Goal: Transaction & Acquisition: Purchase product/service

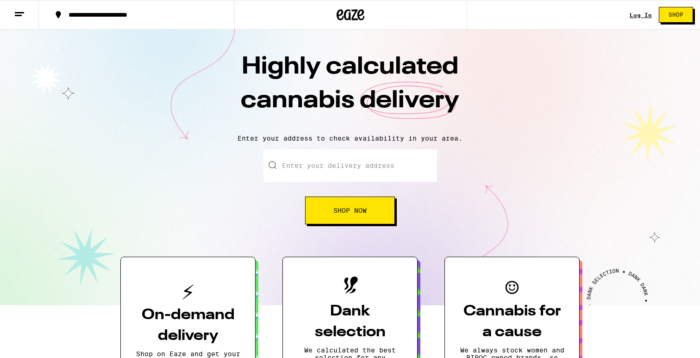
click at [306, 173] on input "Enter your delivery address" at bounding box center [350, 165] width 174 height 32
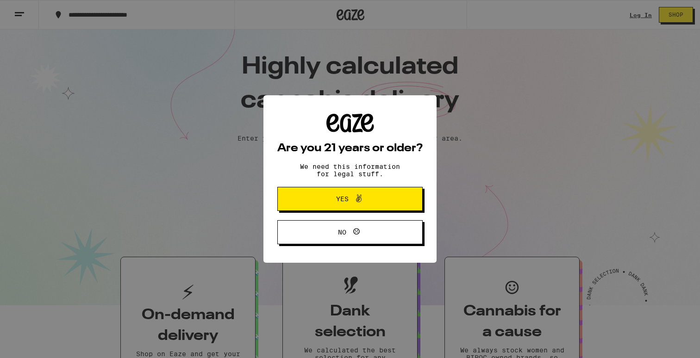
click at [296, 206] on button "Yes" at bounding box center [349, 199] width 145 height 24
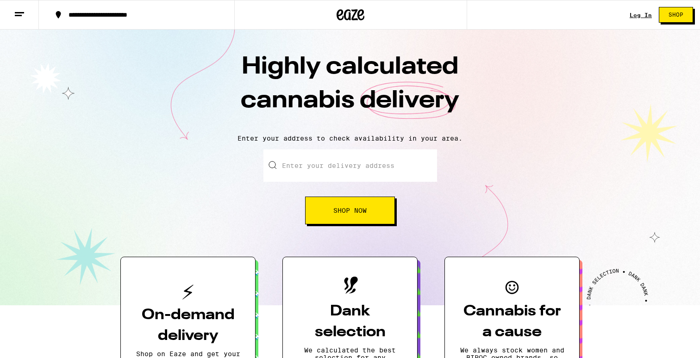
click at [329, 172] on input "Enter your delivery address" at bounding box center [350, 165] width 174 height 32
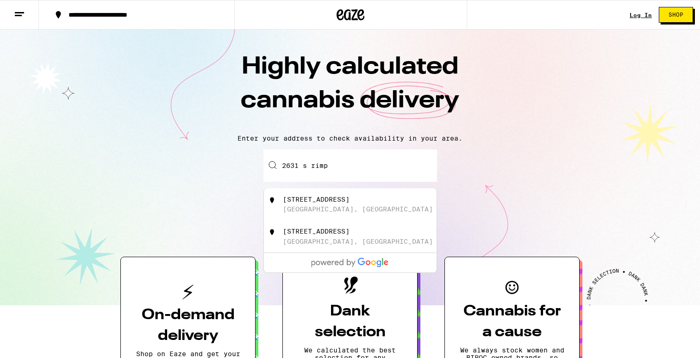
click at [359, 209] on div "[STREET_ADDRESS]" at bounding box center [365, 205] width 165 height 18
type input "[STREET_ADDRESS]"
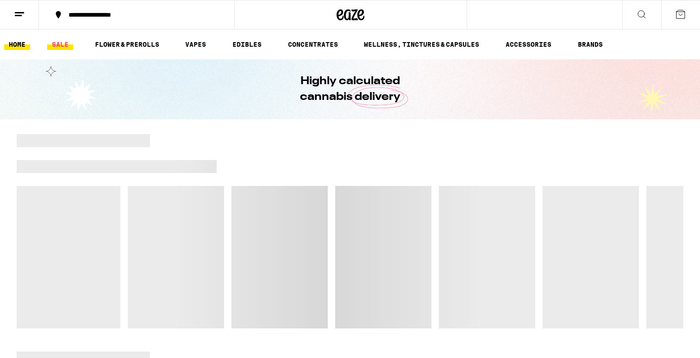
click at [64, 44] on link "SALE" at bounding box center [60, 44] width 26 height 11
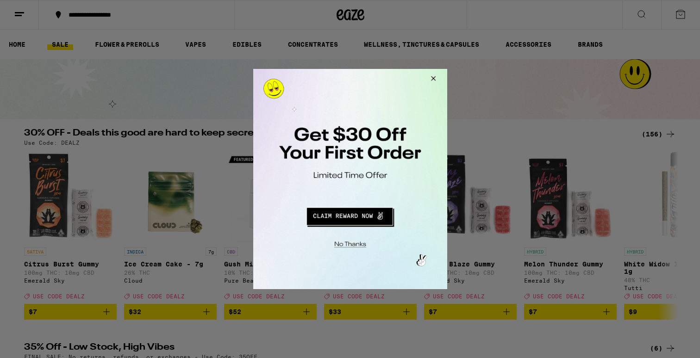
click at [434, 76] on button "Close Modal" at bounding box center [431, 80] width 25 height 22
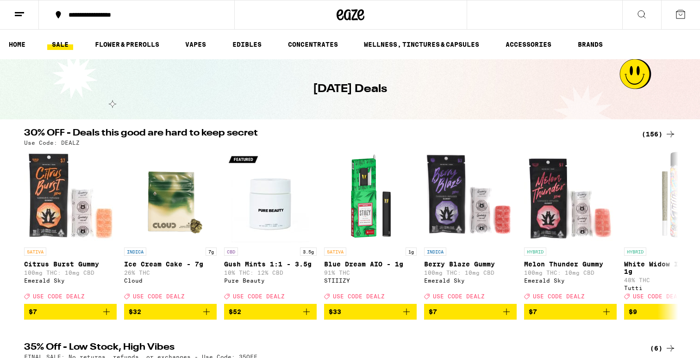
click at [647, 131] on div "(156)" at bounding box center [658, 134] width 34 height 11
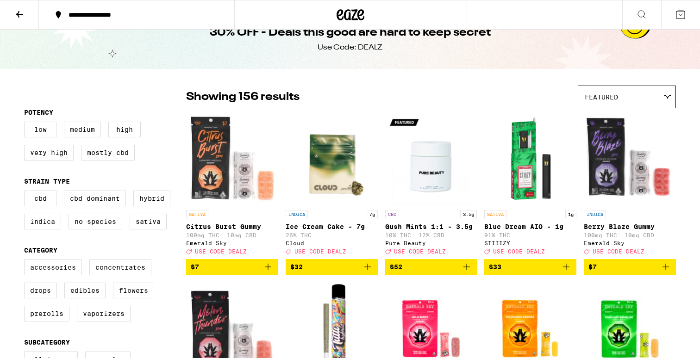
scroll to position [21, 0]
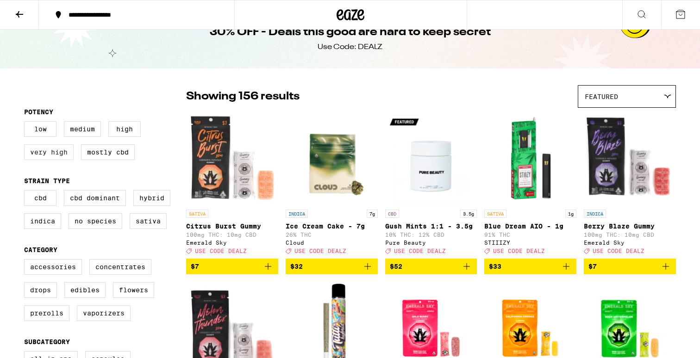
click at [60, 156] on label "Very High" at bounding box center [49, 152] width 50 height 16
click at [26, 123] on input "Very High" at bounding box center [26, 123] width 0 height 0
checkbox input "true"
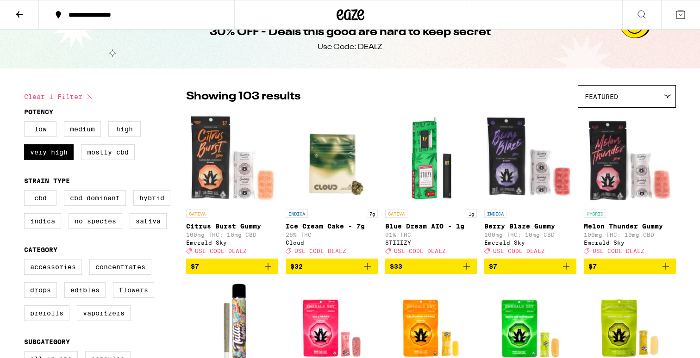
click at [127, 132] on label "High" at bounding box center [124, 129] width 32 height 16
click at [26, 123] on input "High" at bounding box center [26, 123] width 0 height 0
checkbox input "true"
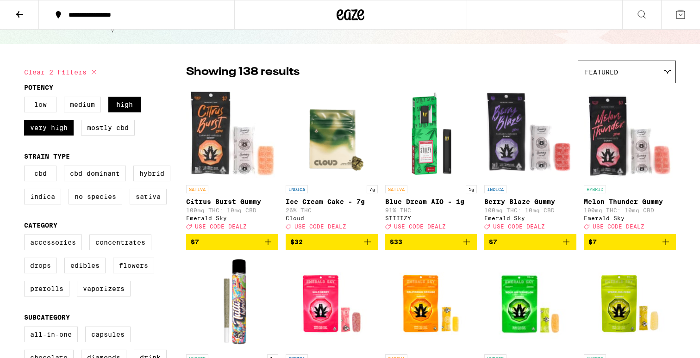
scroll to position [72, 0]
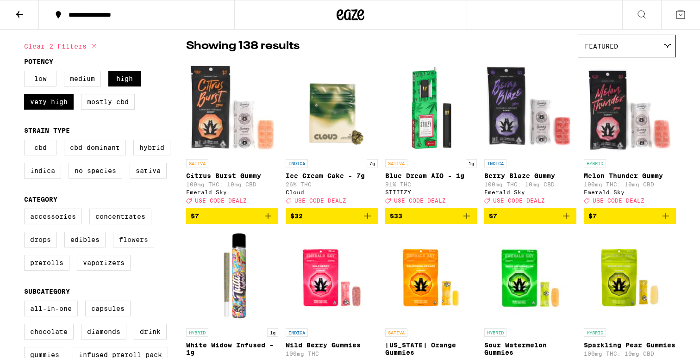
click at [134, 248] on label "Flowers" at bounding box center [133, 240] width 41 height 16
click at [26, 211] on input "Flowers" at bounding box center [26, 210] width 0 height 0
checkbox input "true"
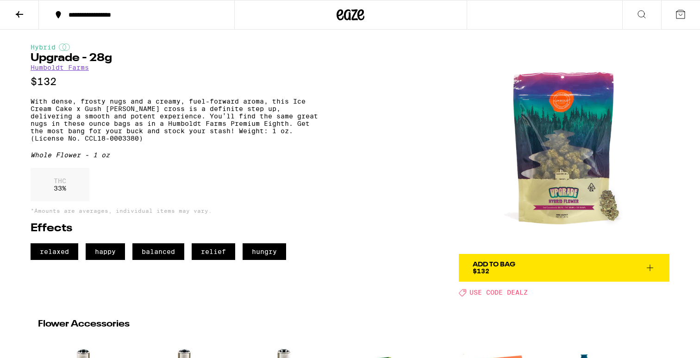
click at [480, 258] on button "Add To Bag $132" at bounding box center [564, 268] width 211 height 28
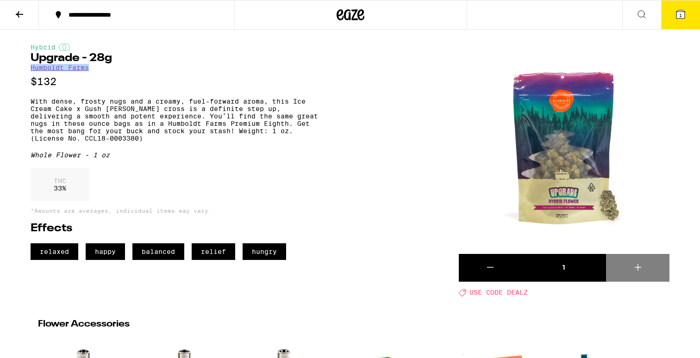
drag, startPoint x: 110, startPoint y: 72, endPoint x: 13, endPoint y: 71, distance: 96.7
click at [13, 71] on div "**********" at bounding box center [350, 346] width 700 height 693
copy link "Humboldt Farms"
click at [685, 14] on icon at bounding box center [680, 14] width 11 height 11
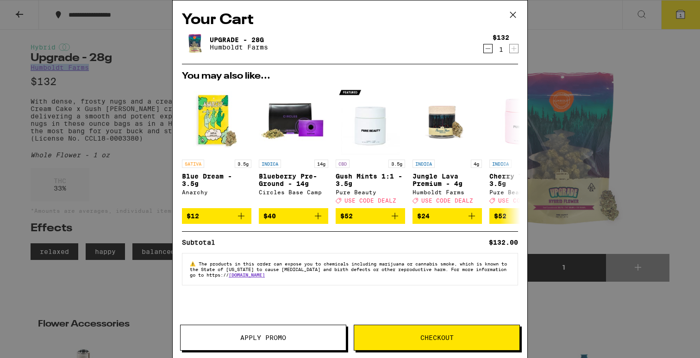
click at [301, 337] on span "Apply Promo" at bounding box center [263, 338] width 165 height 6
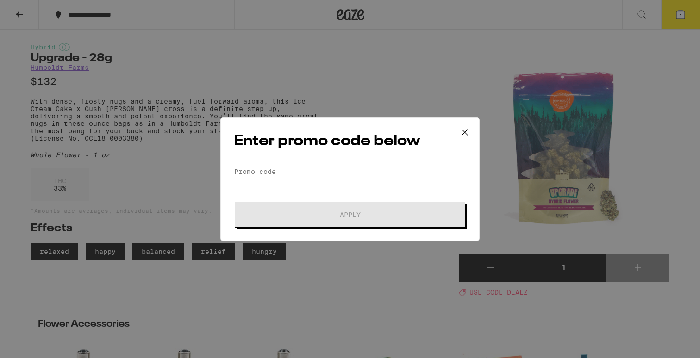
click at [321, 173] on input "Promo Code" at bounding box center [350, 172] width 232 height 14
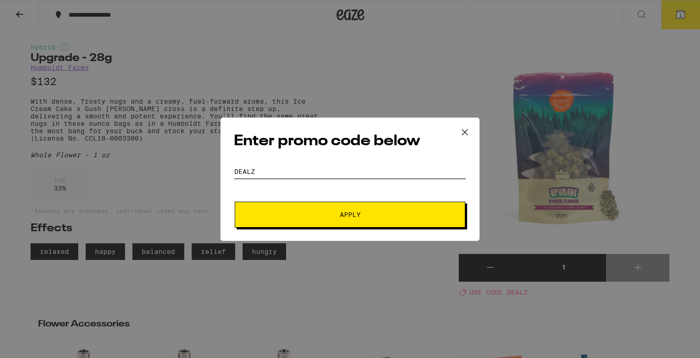
type input "DEALZ"
click at [328, 213] on span "Apply" at bounding box center [350, 215] width 167 height 6
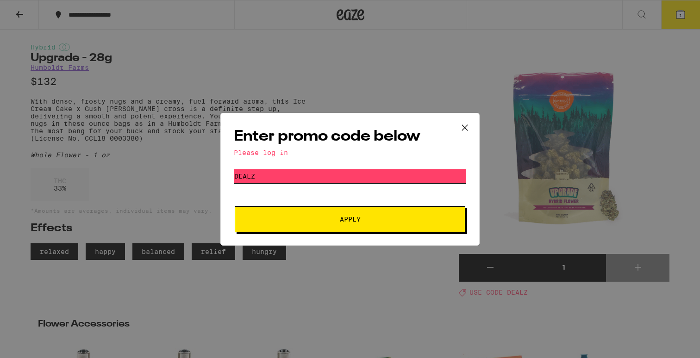
click at [332, 176] on input "DEALZ" at bounding box center [350, 176] width 232 height 14
click at [274, 154] on div "Please log in" at bounding box center [350, 152] width 232 height 7
click at [318, 212] on button "Apply" at bounding box center [350, 219] width 230 height 26
click at [467, 130] on icon at bounding box center [465, 128] width 14 height 14
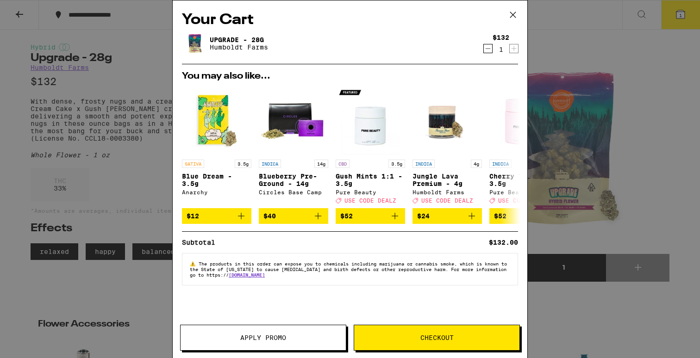
click at [51, 22] on div "Your Cart Upgrade - 28g Humboldt Farms $132 1 You may also like... SATIVA 3.5g …" at bounding box center [350, 179] width 700 height 358
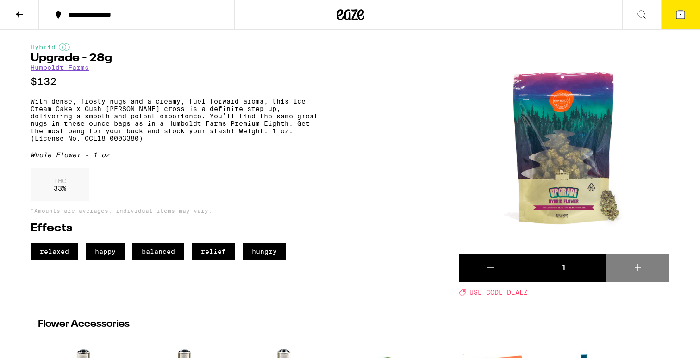
click at [16, 12] on icon at bounding box center [19, 14] width 11 height 11
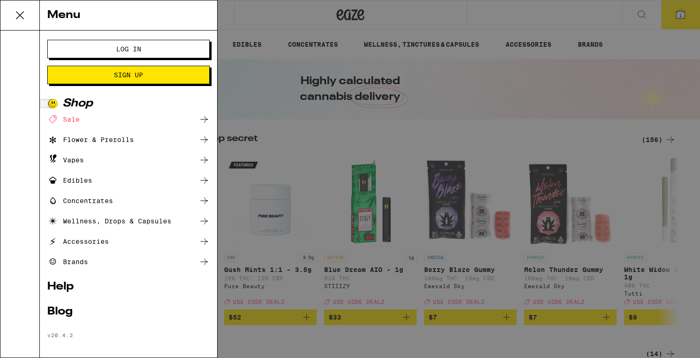
click at [173, 46] on button "Log In" at bounding box center [128, 49] width 162 height 19
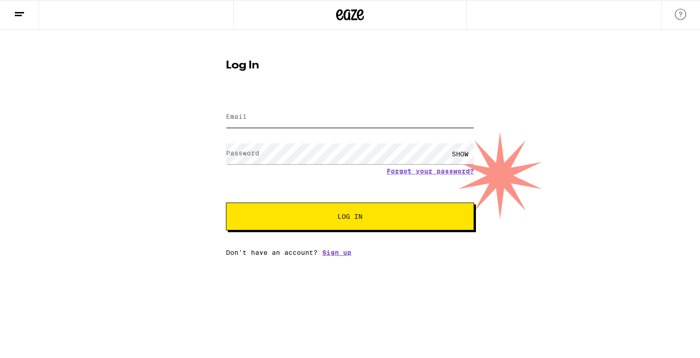
click at [272, 117] on input "Email" at bounding box center [350, 117] width 248 height 21
type input "m"
type input "hashidesignsbusiness@gmail.com"
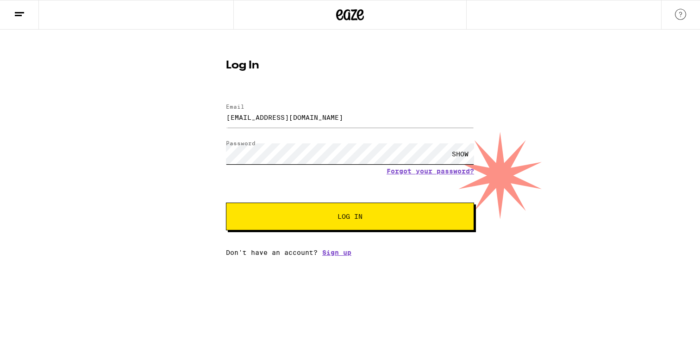
click at [226, 203] on button "Log In" at bounding box center [350, 217] width 248 height 28
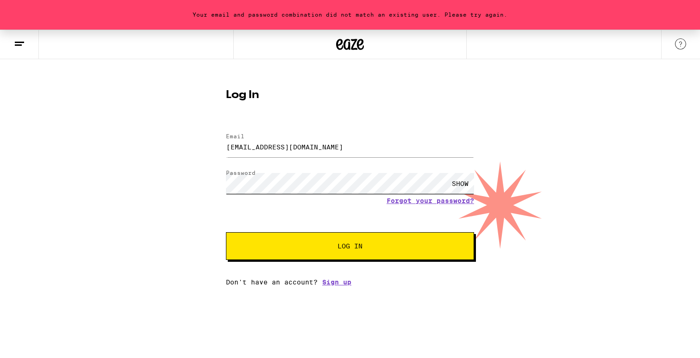
click at [226, 232] on button "Log In" at bounding box center [350, 246] width 248 height 28
click at [344, 283] on link "Sign up" at bounding box center [336, 282] width 29 height 7
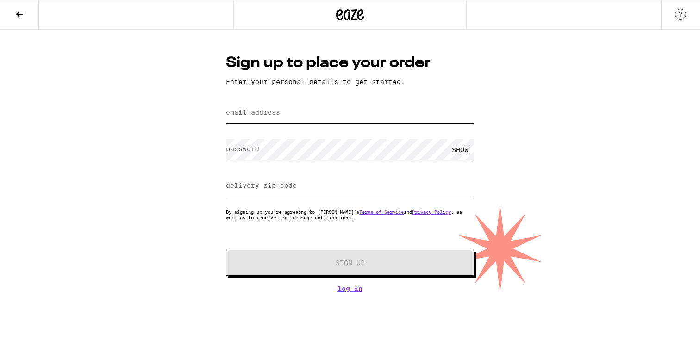
click at [342, 116] on input "email address" at bounding box center [350, 113] width 248 height 21
type input "bangapham16@gmail.com"
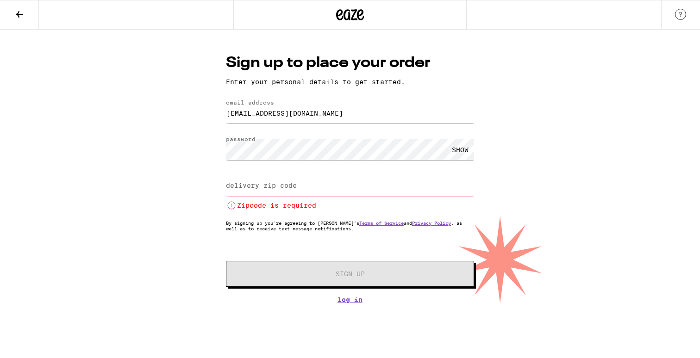
paste input "90016"
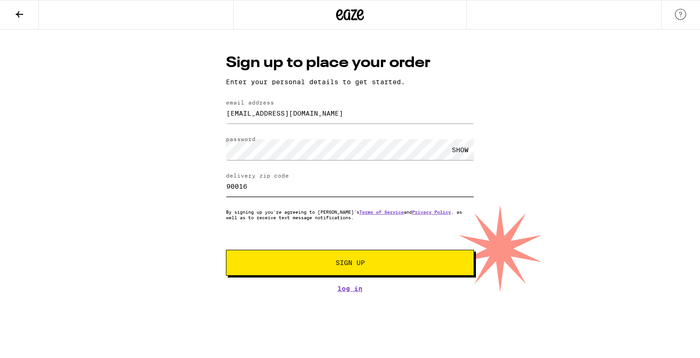
type input "90016"
click at [349, 263] on span "Sign Up" at bounding box center [350, 263] width 29 height 6
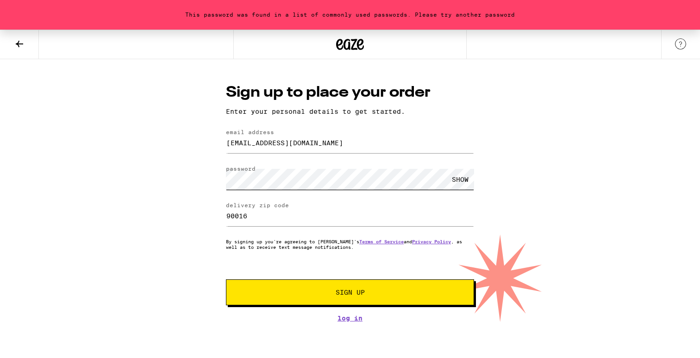
click at [226, 280] on button "Sign Up" at bounding box center [350, 293] width 248 height 26
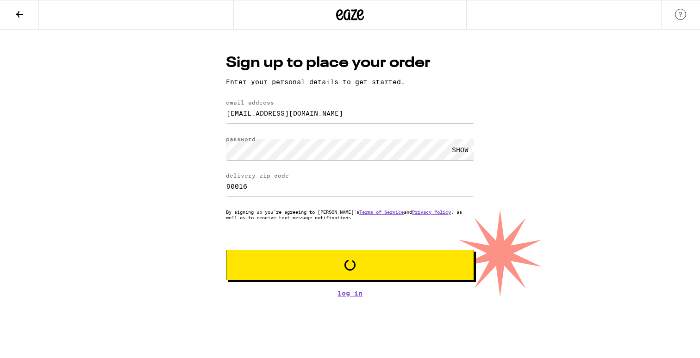
click at [415, 285] on div "Sign up to place your order Enter your personal details to get started. email a…" at bounding box center [350, 175] width 267 height 244
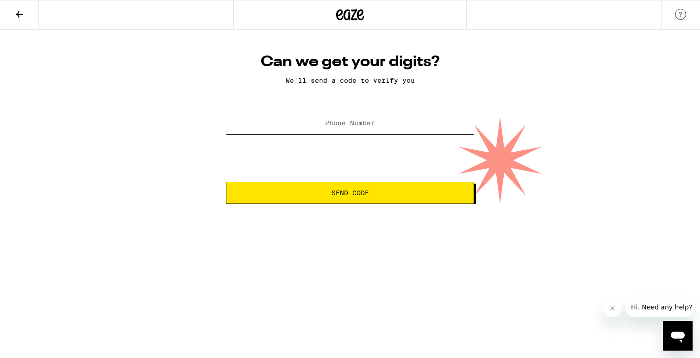
click at [378, 132] on input "Phone Number" at bounding box center [350, 123] width 248 height 21
type input "(770) 757-0294"
click at [379, 201] on button "Send Code" at bounding box center [350, 193] width 248 height 22
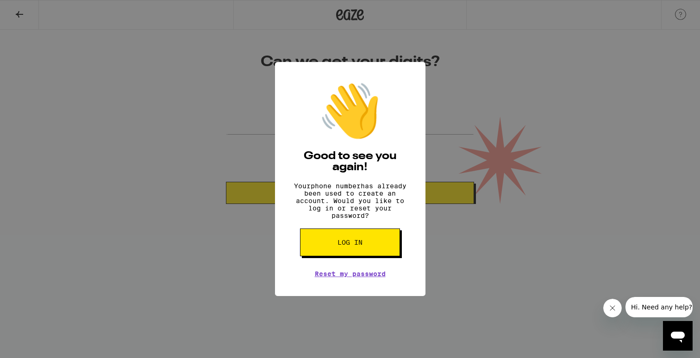
click at [356, 256] on button "Log in" at bounding box center [350, 243] width 100 height 28
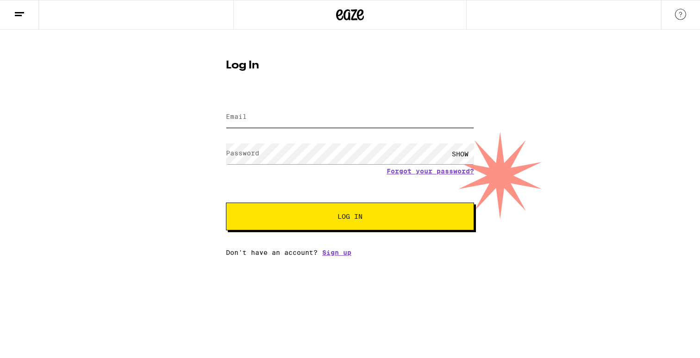
click at [322, 122] on input "Email" at bounding box center [350, 117] width 248 height 21
type input "mister.clean1919@gmail.com"
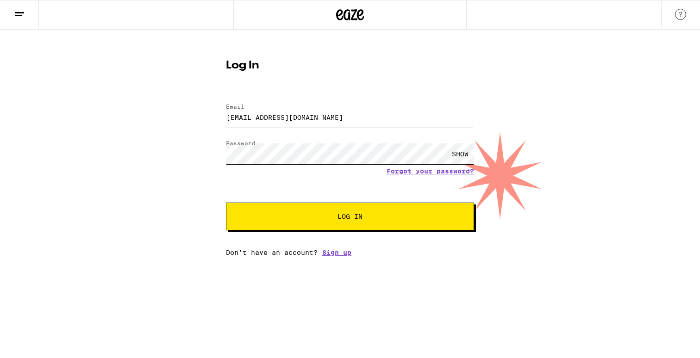
click at [226, 203] on button "Log In" at bounding box center [350, 217] width 248 height 28
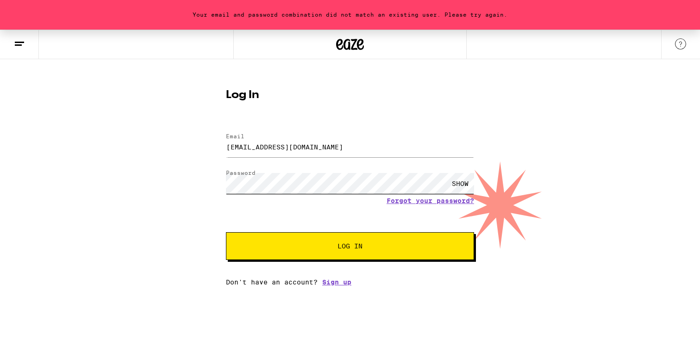
click at [226, 232] on button "Log In" at bounding box center [350, 246] width 248 height 28
